Goal: Information Seeking & Learning: Learn about a topic

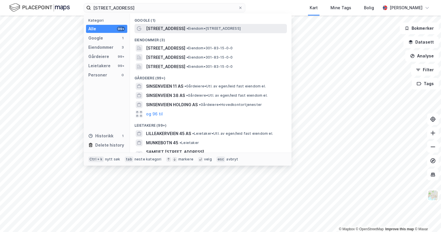
type input "[STREET_ADDRESS]"
click at [169, 27] on span "[STREET_ADDRESS]" at bounding box center [165, 28] width 39 height 7
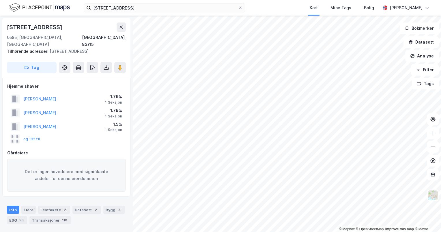
scroll to position [35, 0]
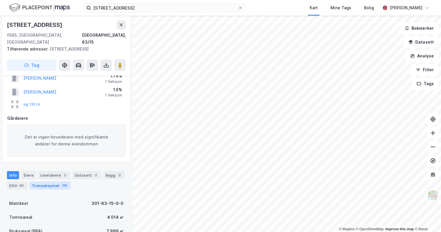
click at [53, 181] on div "Transaksjoner 110" at bounding box center [49, 185] width 41 height 8
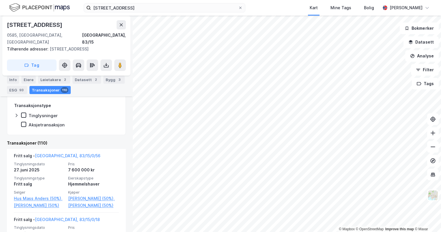
scroll to position [273, 0]
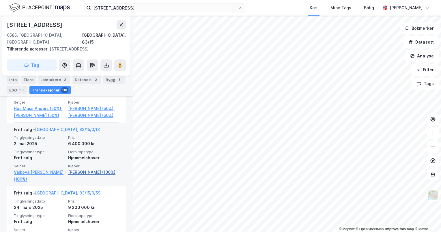
click at [87, 175] on link "[PERSON_NAME] (100%)" at bounding box center [93, 172] width 51 height 7
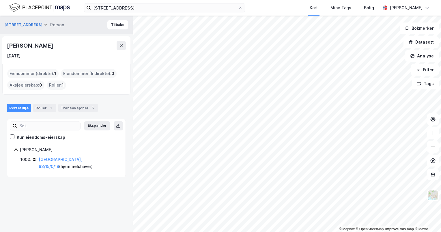
click at [70, 103] on div "Portefølje Roller 1 Transaksjoner 5" at bounding box center [66, 105] width 133 height 17
click at [49, 106] on div "1" at bounding box center [51, 108] width 6 height 6
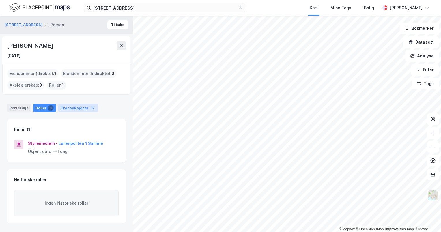
click at [79, 108] on div "Transaksjoner 5" at bounding box center [78, 108] width 40 height 8
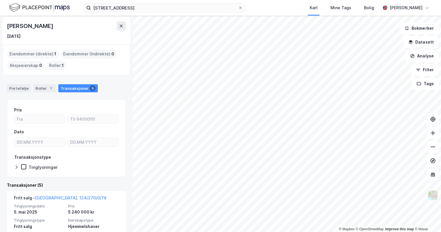
scroll to position [20, 0]
click at [239, 6] on icon at bounding box center [240, 7] width 3 height 3
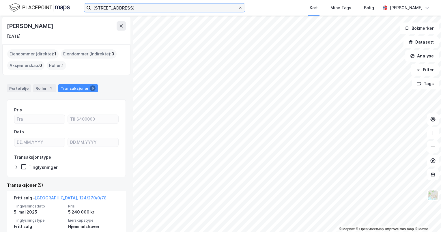
click at [238, 6] on input "[STREET_ADDRESS]" at bounding box center [164, 7] width 147 height 9
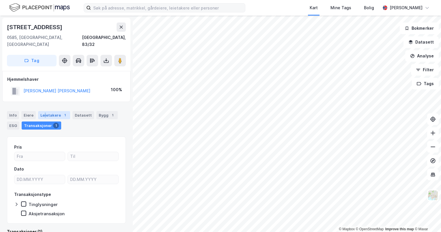
click at [44, 111] on div "Leietakere 1" at bounding box center [54, 115] width 32 height 8
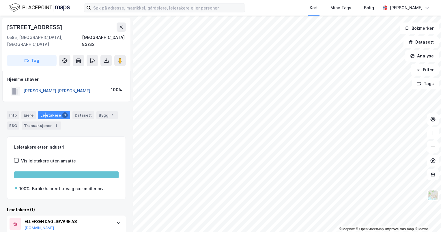
click at [0, 0] on button "[PERSON_NAME] [PERSON_NAME]" at bounding box center [0, 0] width 0 height 0
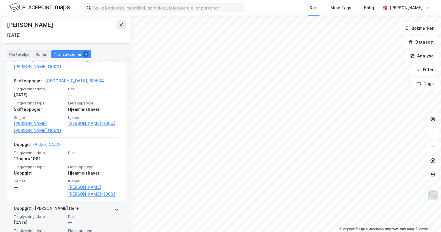
scroll to position [252, 0]
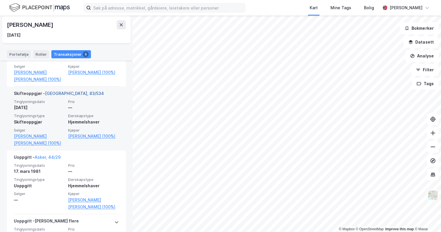
click at [68, 94] on link "[GEOGRAPHIC_DATA], 83/534" at bounding box center [74, 93] width 59 height 5
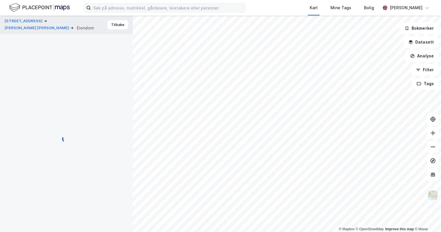
scroll to position [10, 0]
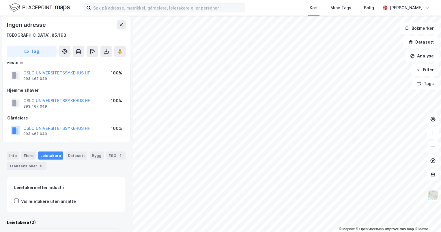
scroll to position [10, 0]
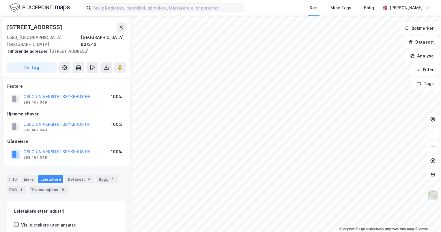
scroll to position [10, 0]
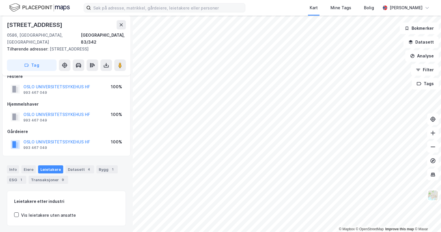
scroll to position [10, 0]
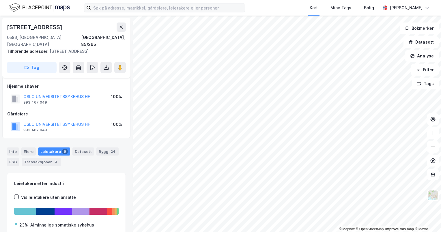
scroll to position [10, 0]
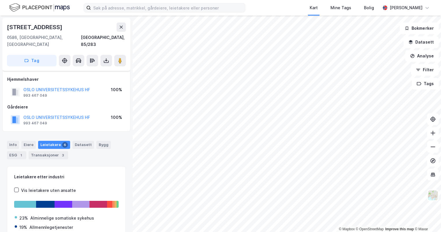
scroll to position [10, 0]
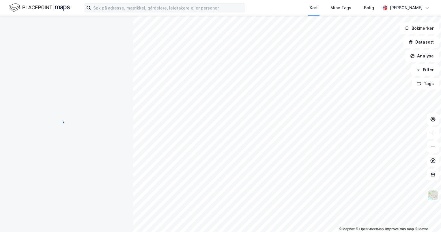
scroll to position [10, 0]
